Goal: Information Seeking & Learning: Learn about a topic

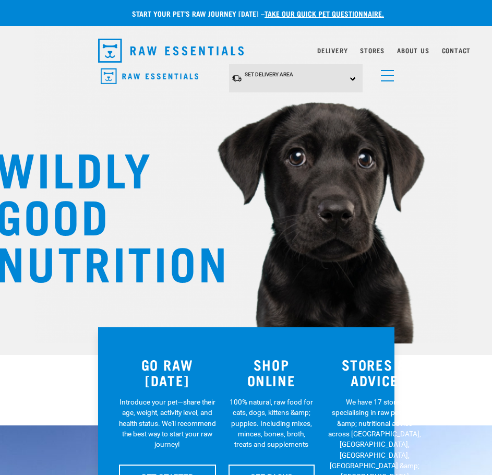
click at [388, 80] on span "menu" at bounding box center [387, 80] width 13 height 1
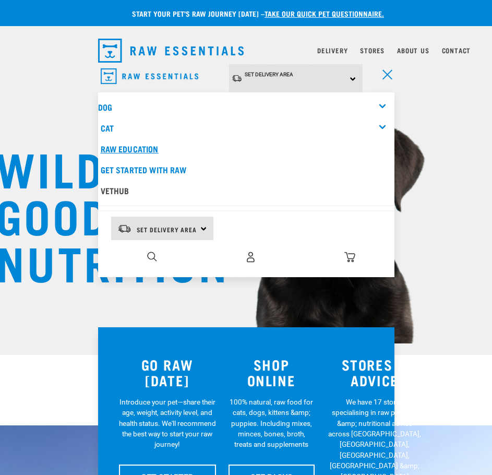
click at [124, 139] on link "Raw Education" at bounding box center [246, 148] width 296 height 21
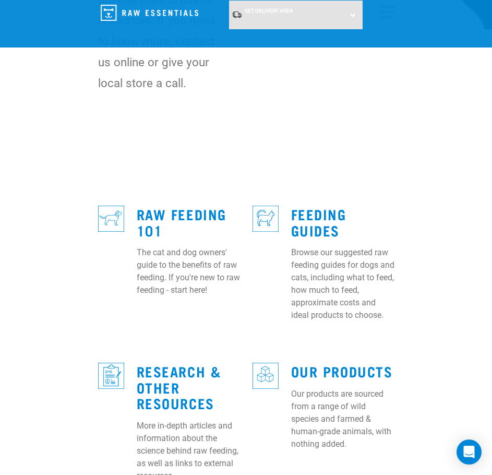
scroll to position [261, 0]
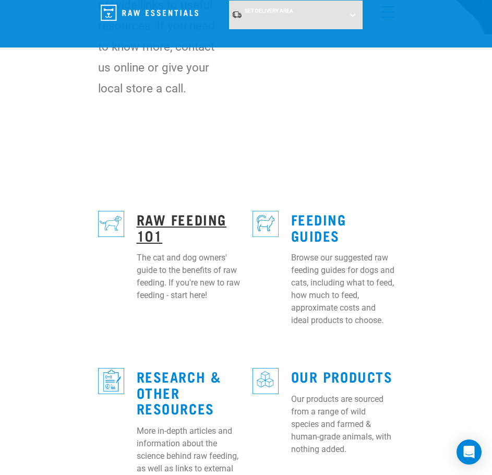
click at [169, 224] on link "Raw Feeding 101" at bounding box center [182, 227] width 90 height 24
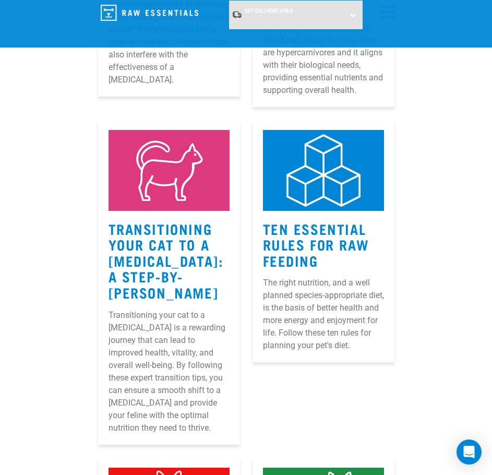
scroll to position [417, 0]
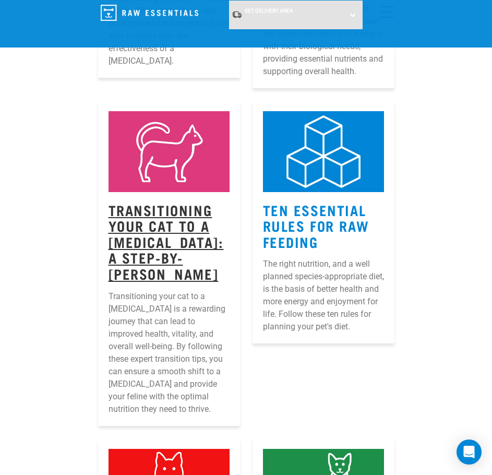
click at [164, 218] on link "Transitioning Your Cat to a Raw Diet: A Step-by-Step Guide" at bounding box center [166, 241] width 115 height 71
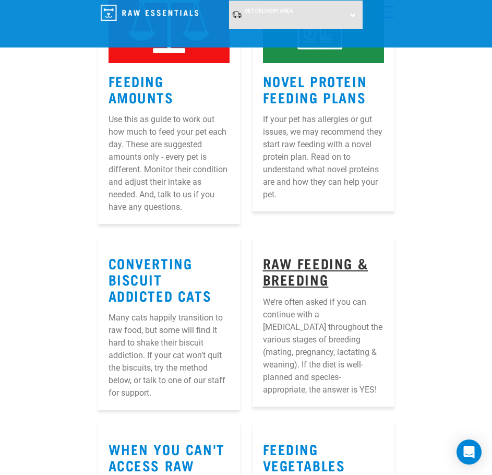
scroll to position [1592, 0]
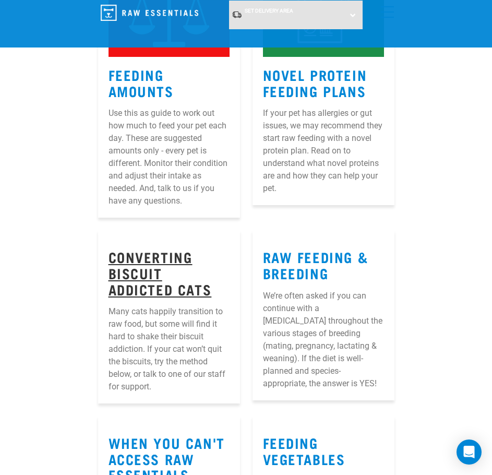
click at [166, 261] on link "Converting Biscuit Addicted Cats" at bounding box center [160, 272] width 103 height 40
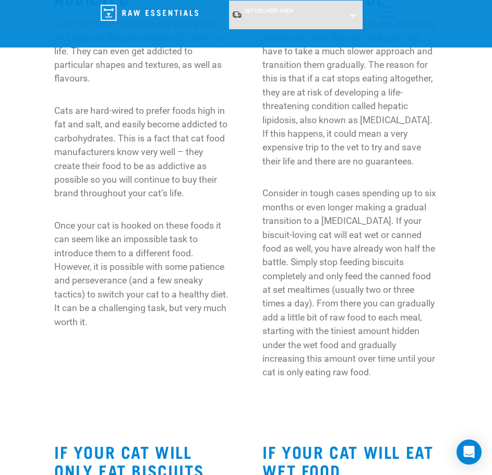
scroll to position [261, 0]
